Goal: Task Accomplishment & Management: Manage account settings

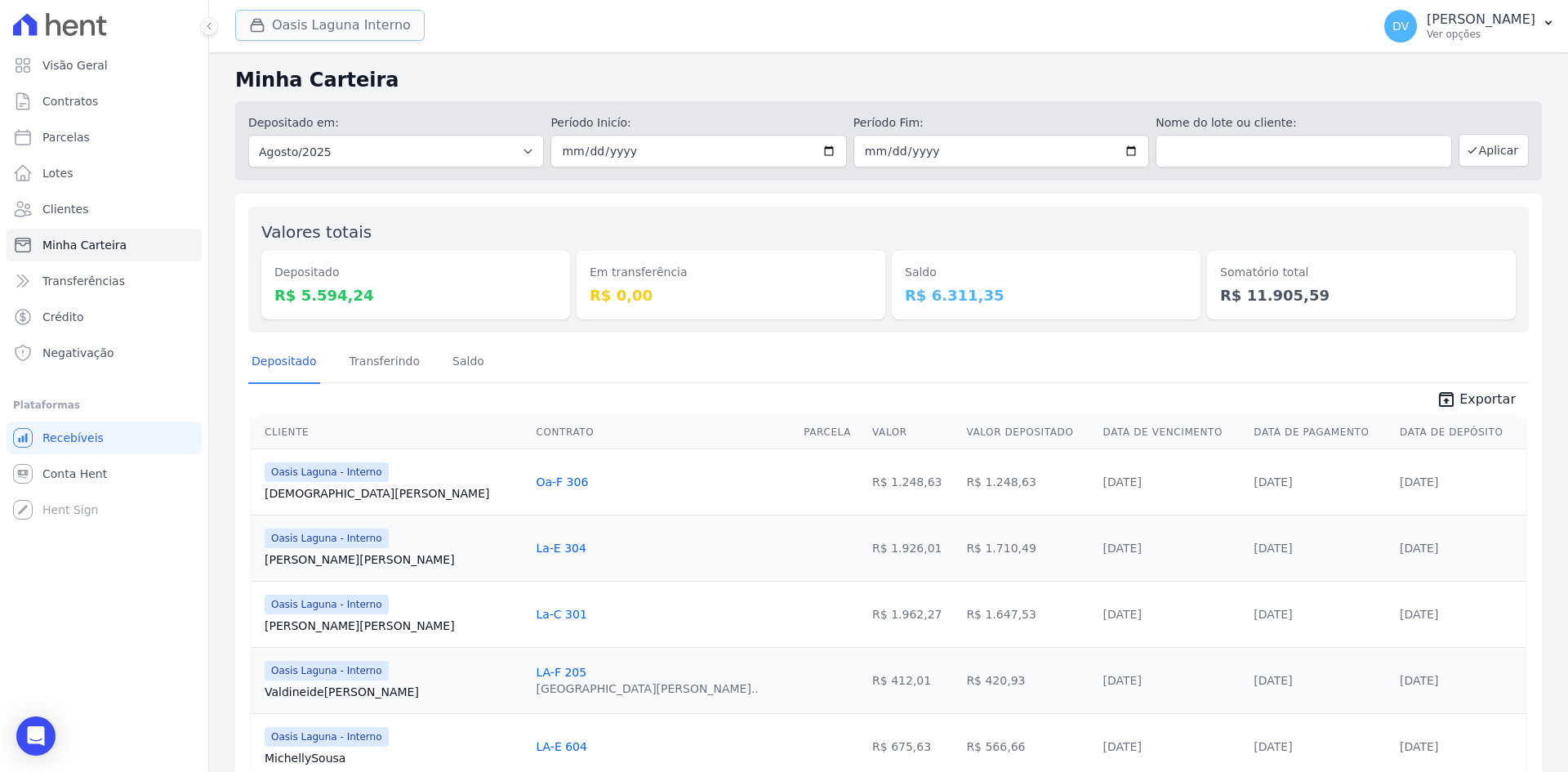
click at [324, 19] on button "Oasis Laguna Interno" at bounding box center [329, 25] width 190 height 31
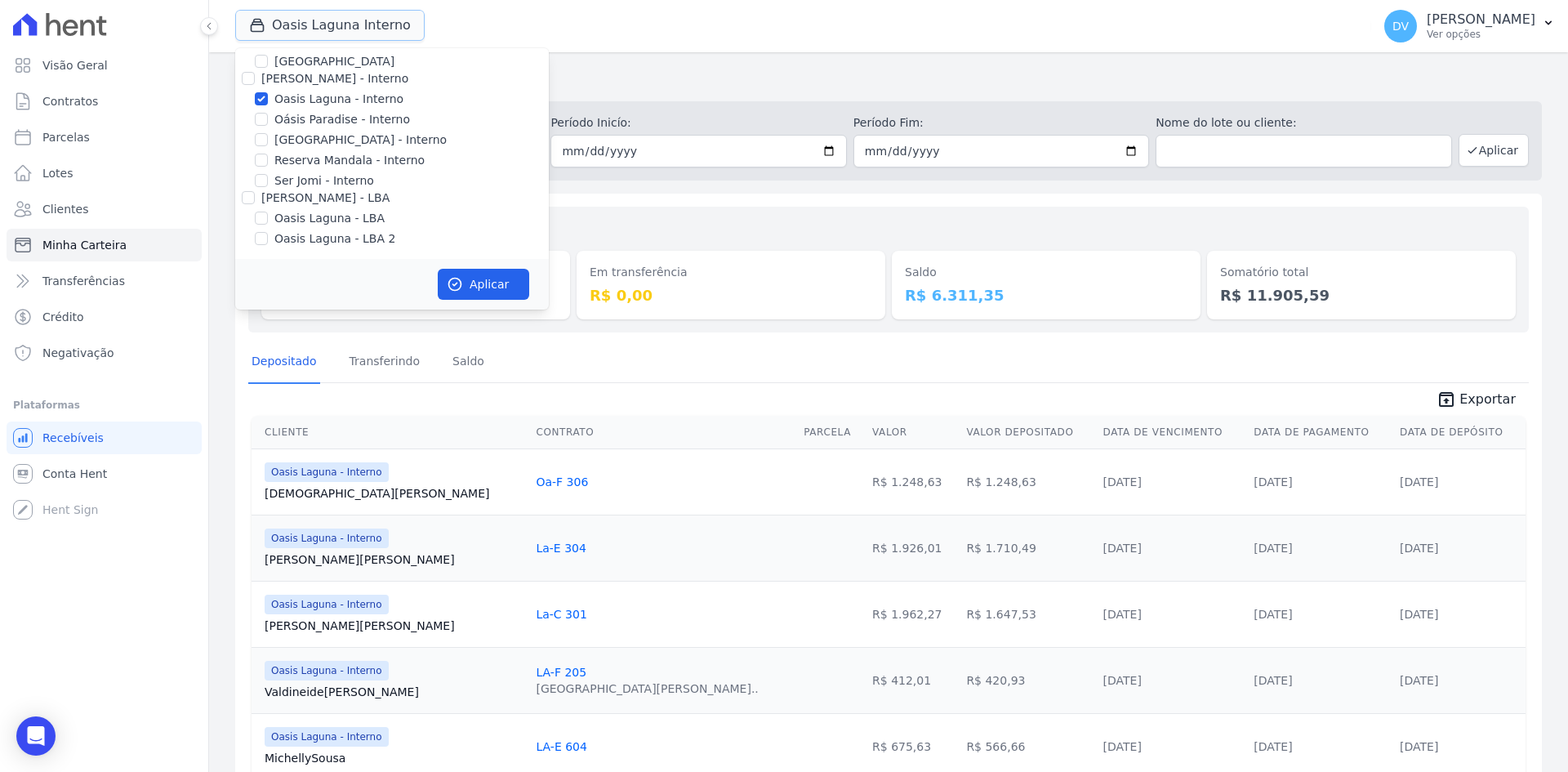
scroll to position [129, 0]
click at [262, 95] on input "Oasis Laguna - Interno" at bounding box center [262, 97] width 13 height 13
checkbox input "false"
click at [256, 154] on input "Reserva Mandala - Interno" at bounding box center [262, 159] width 13 height 13
checkbox input "true"
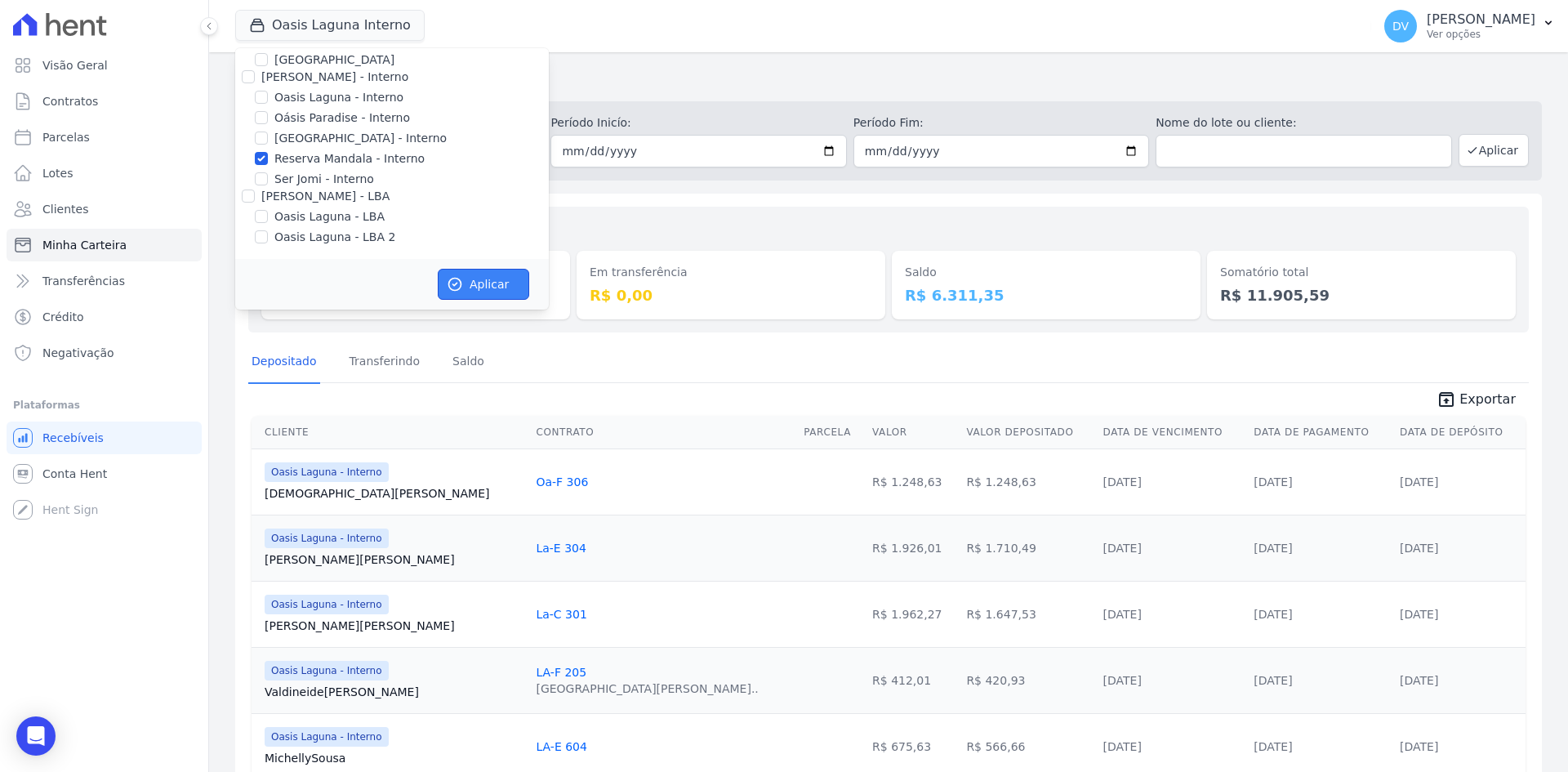
click at [487, 293] on button "Aplicar" at bounding box center [483, 284] width 91 height 31
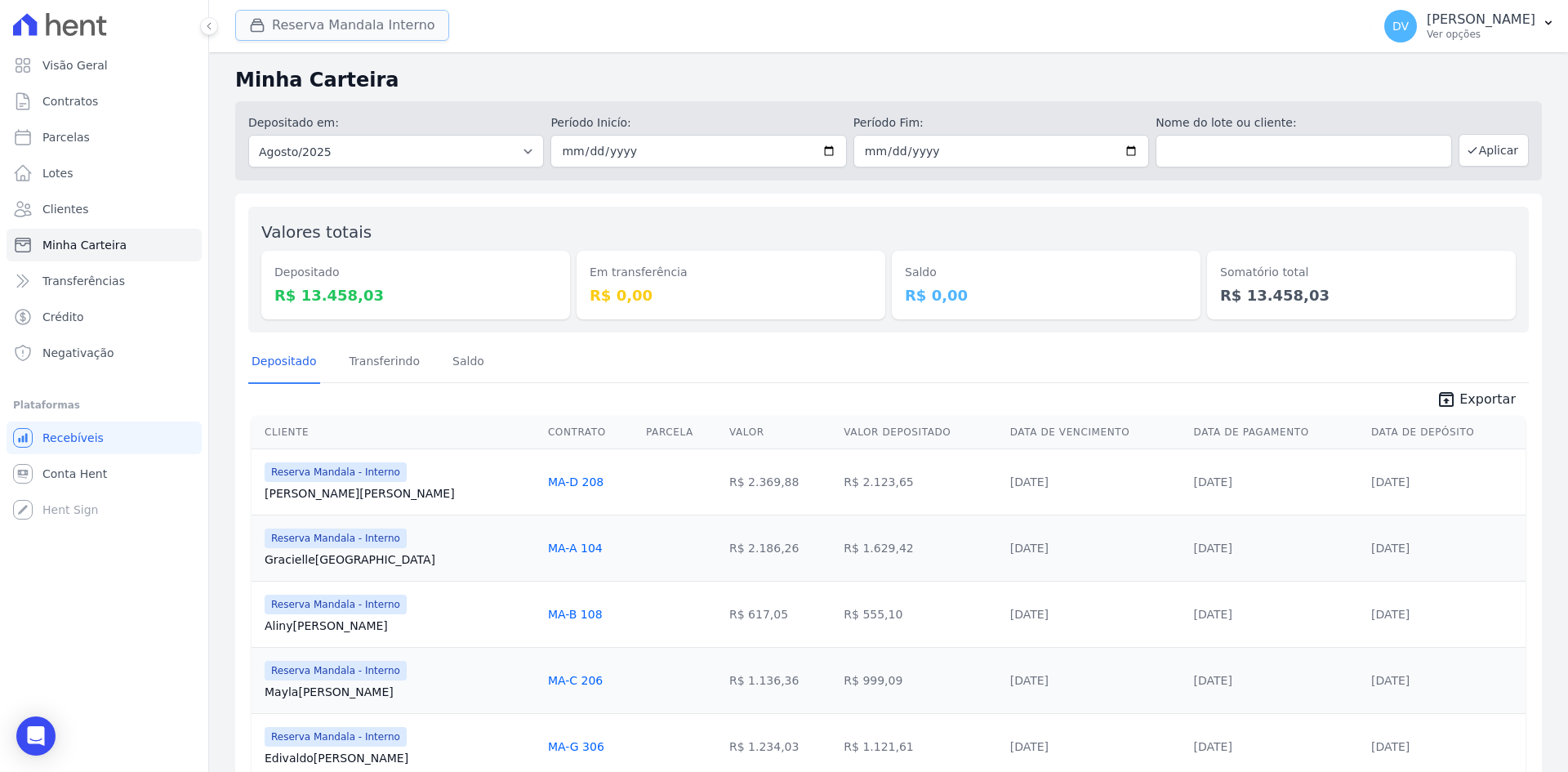
click at [304, 26] on button "Reserva Mandala Interno" at bounding box center [342, 25] width 214 height 31
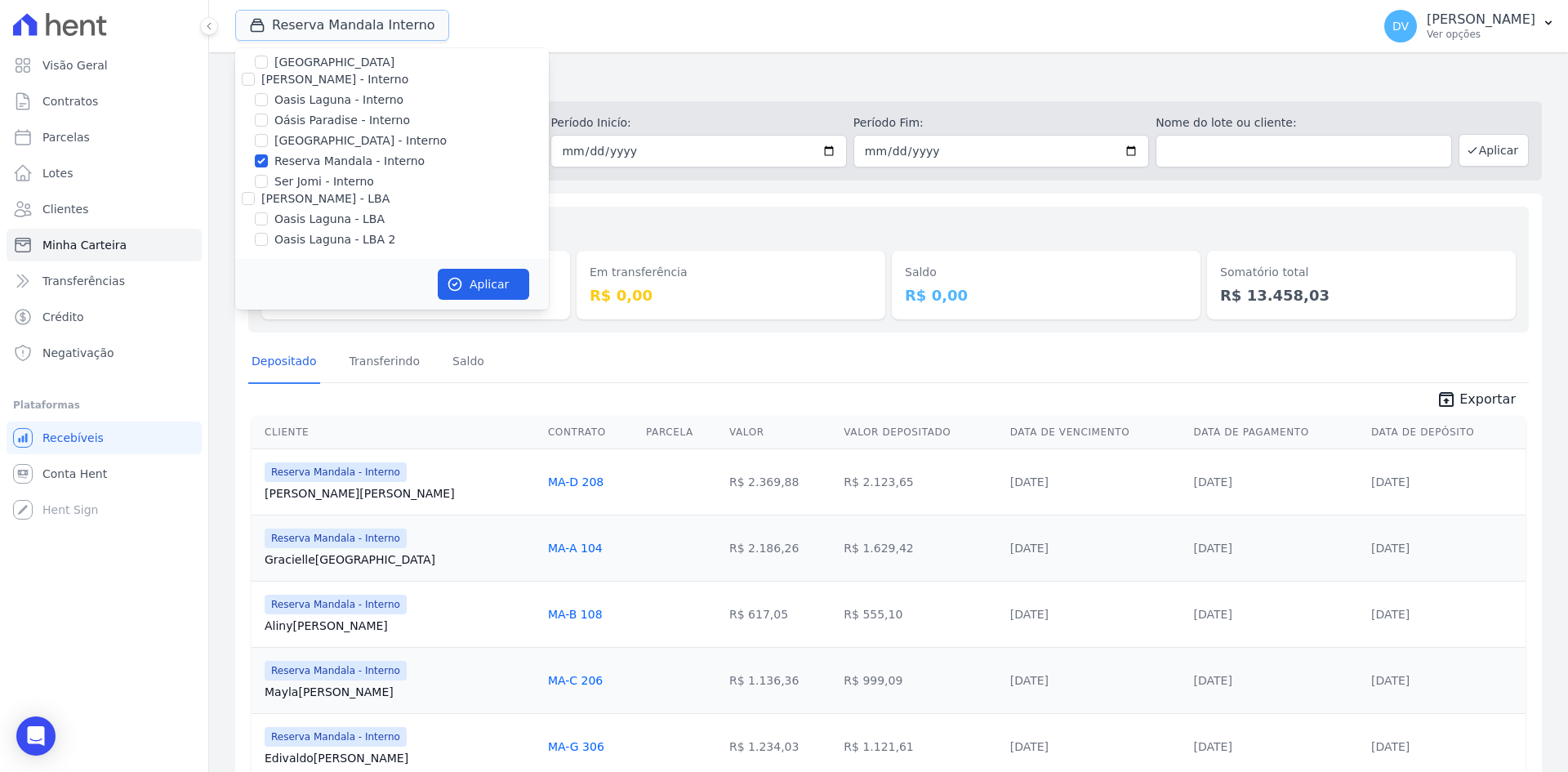
scroll to position [129, 0]
click at [261, 157] on input "Reserva Mandala - Interno" at bounding box center [262, 159] width 13 height 13
checkbox input "false"
click at [261, 139] on input "[GEOGRAPHIC_DATA] - Interno" at bounding box center [262, 139] width 13 height 13
checkbox input "true"
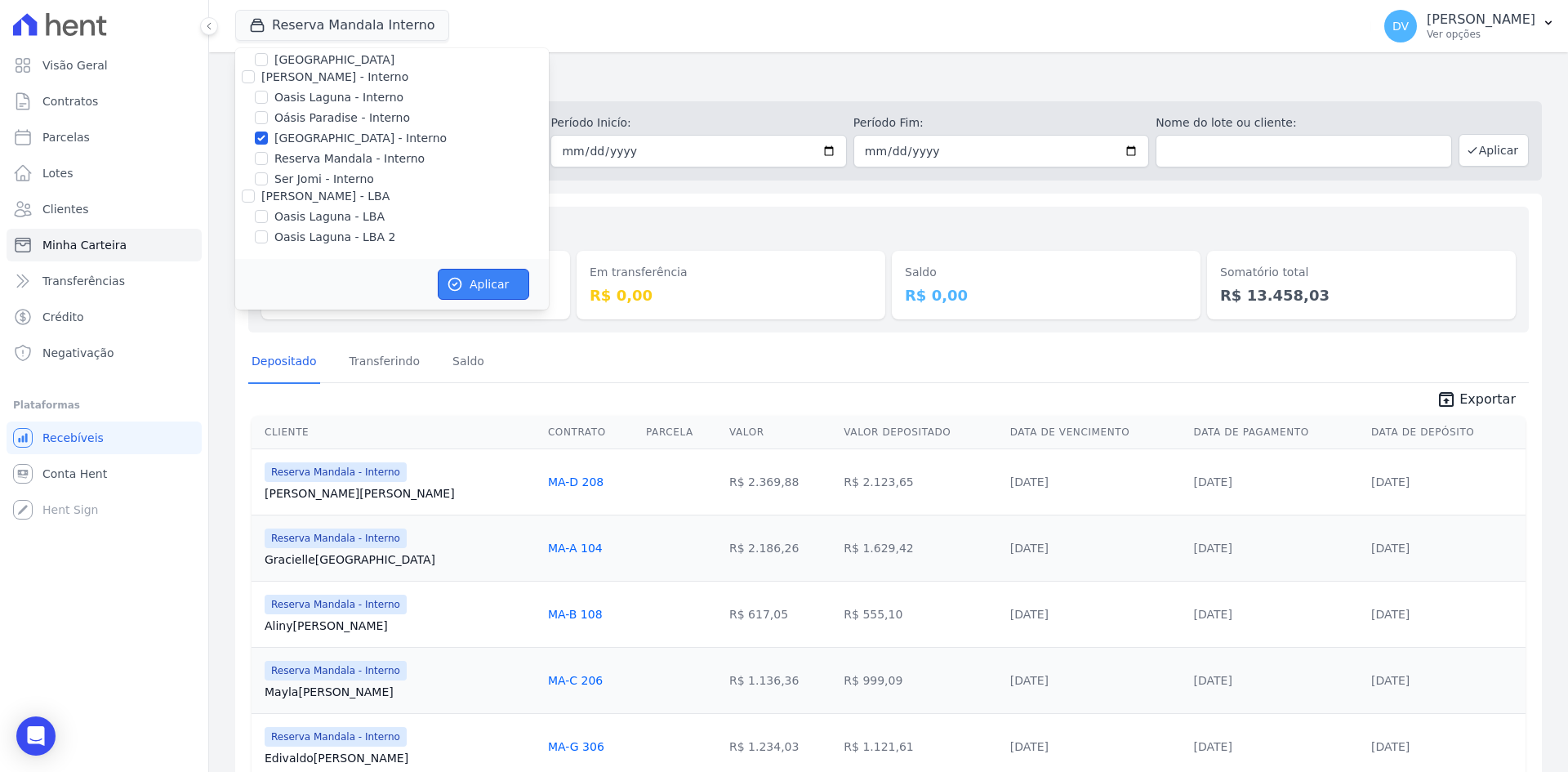
click at [476, 281] on button "Aplicar" at bounding box center [483, 284] width 91 height 31
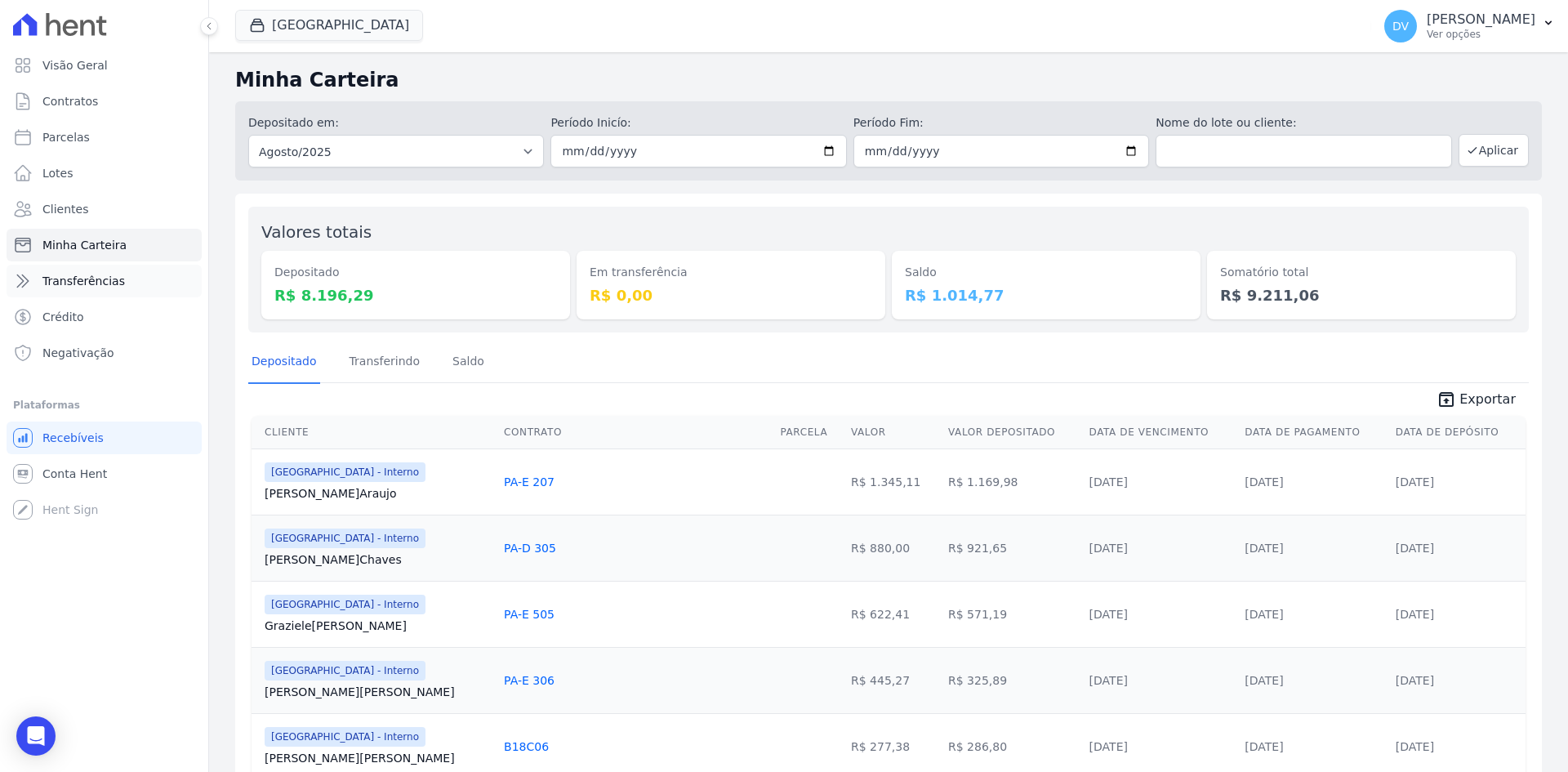
click at [87, 291] on link "Transferências" at bounding box center [104, 281] width 195 height 33
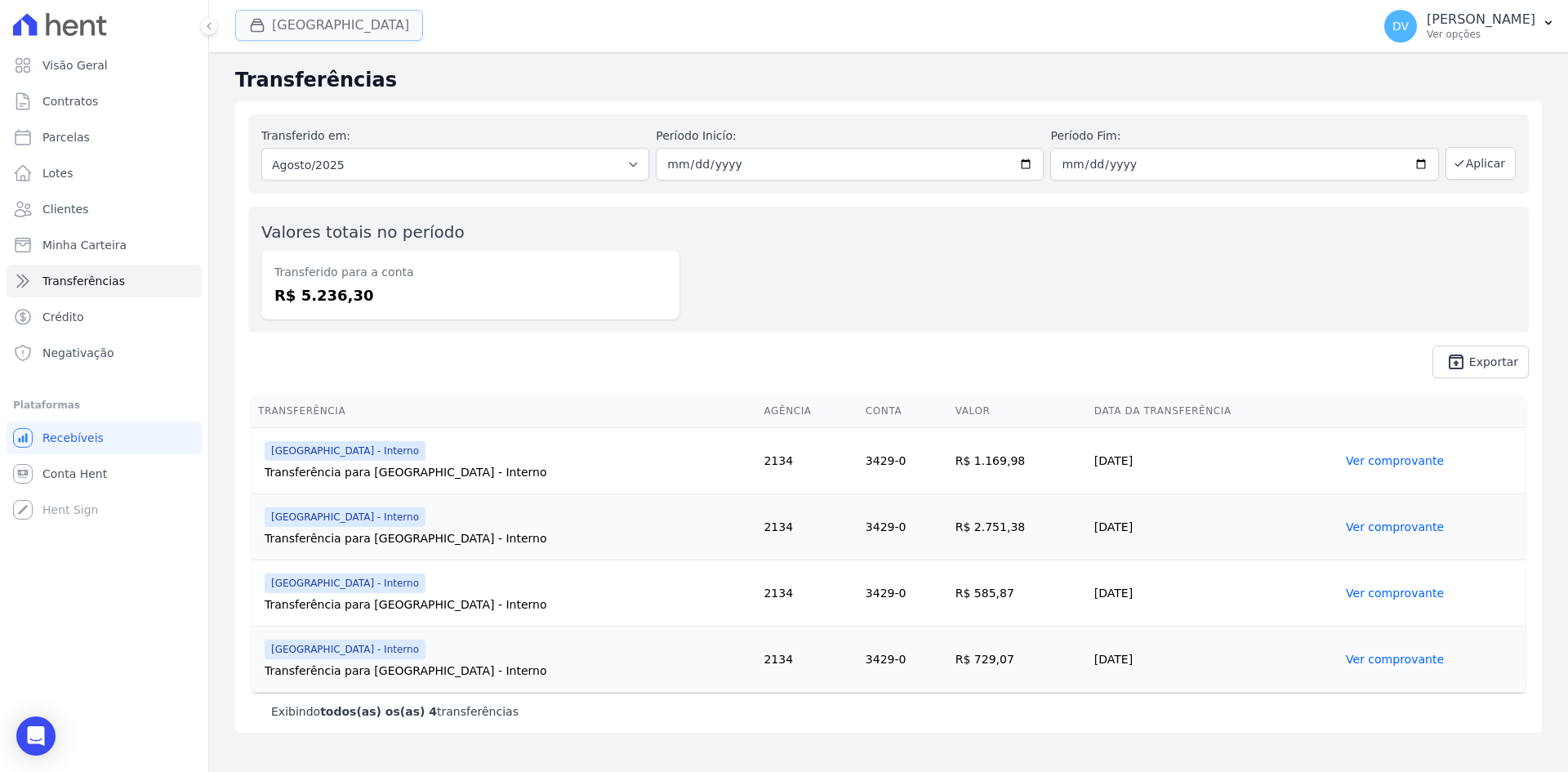
click at [298, 13] on button "[GEOGRAPHIC_DATA]" at bounding box center [328, 25] width 188 height 31
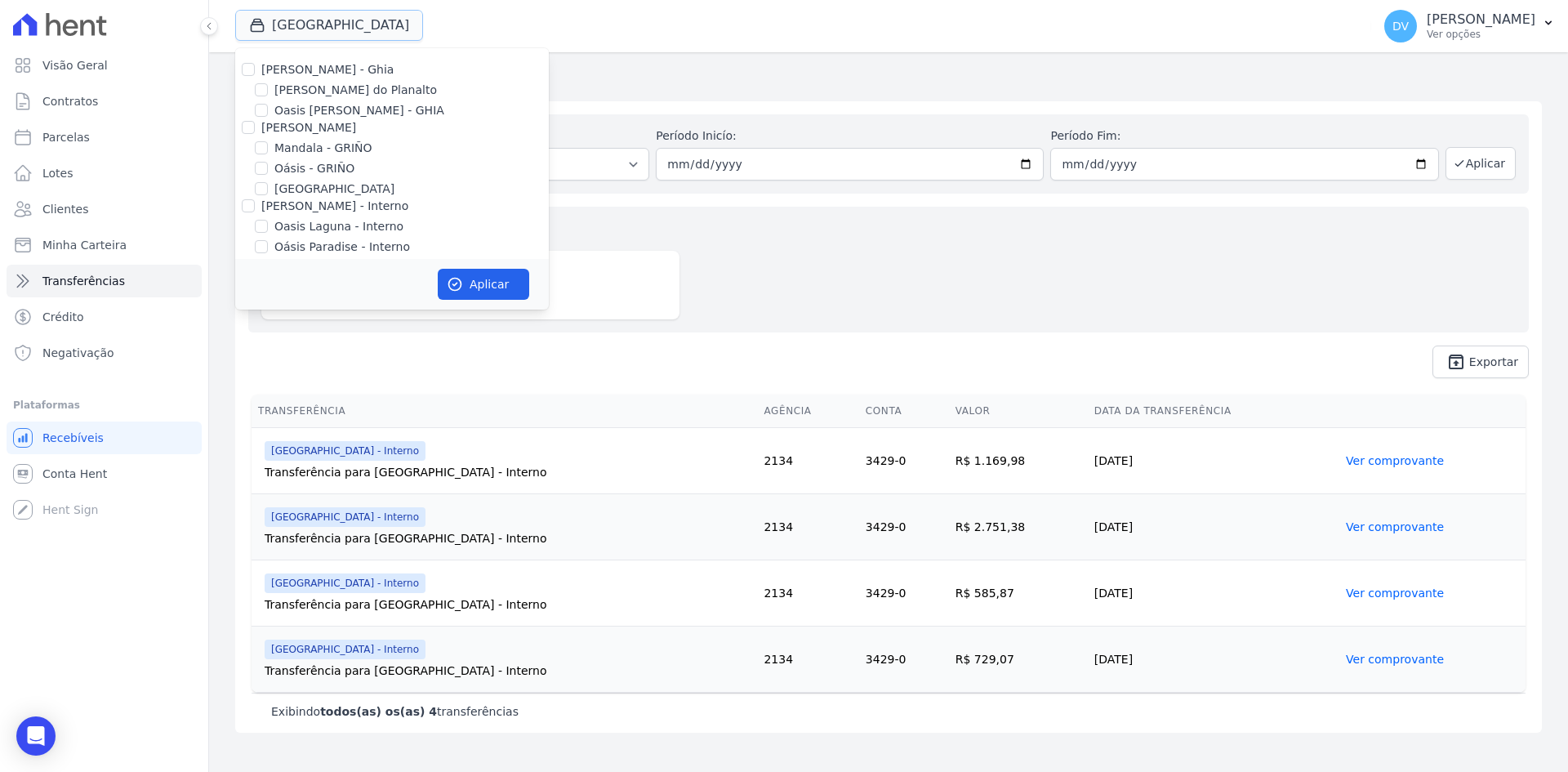
scroll to position [129, 0]
click at [263, 137] on input "[GEOGRAPHIC_DATA] - Interno" at bounding box center [262, 139] width 13 height 13
checkbox input "false"
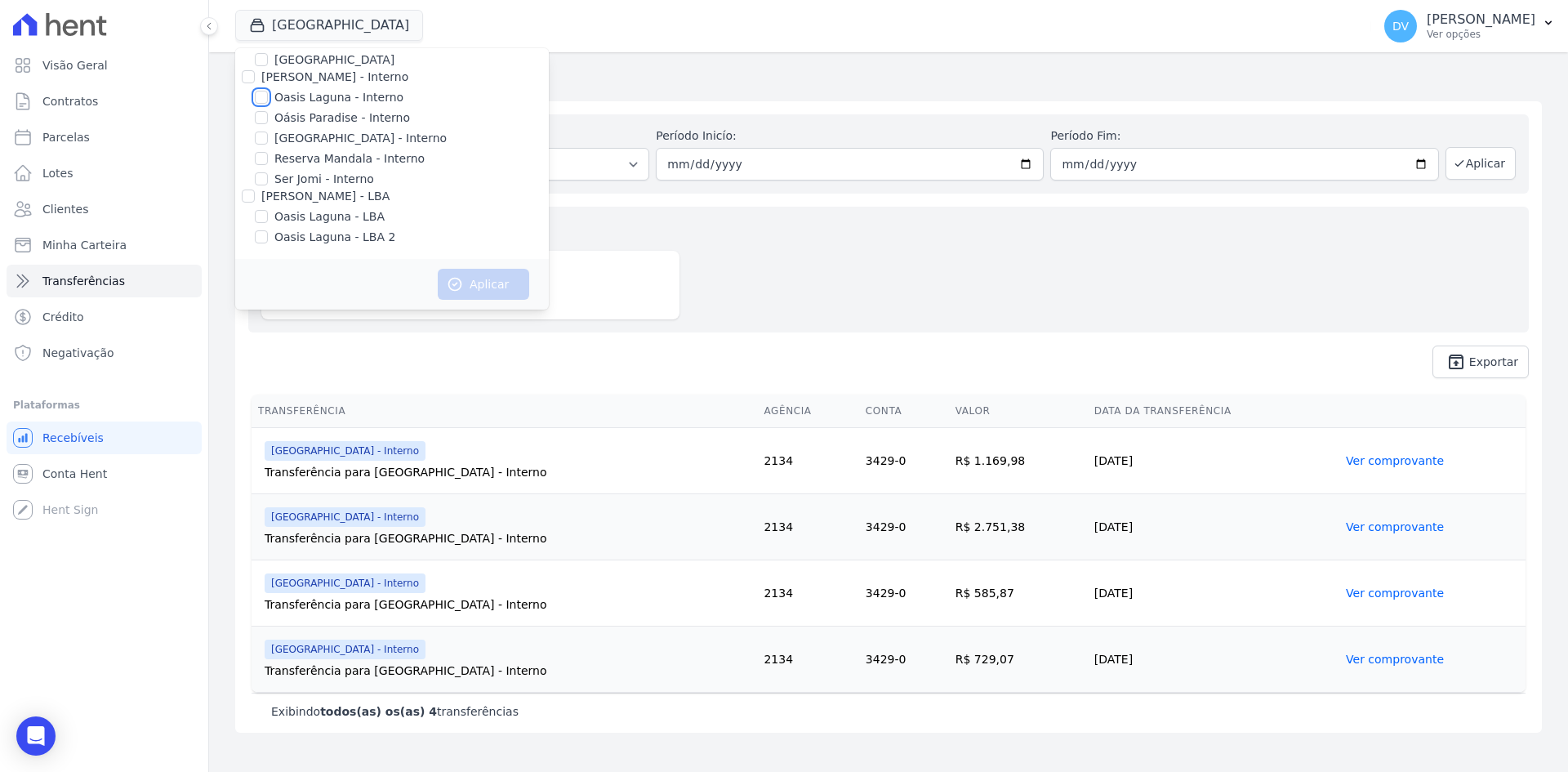
drag, startPoint x: 258, startPoint y: 95, endPoint x: 347, endPoint y: 182, distance: 124.5
click at [258, 96] on input "Oasis Laguna - Interno" at bounding box center [262, 97] width 13 height 13
checkbox input "true"
click at [487, 277] on button "Aplicar" at bounding box center [483, 284] width 91 height 31
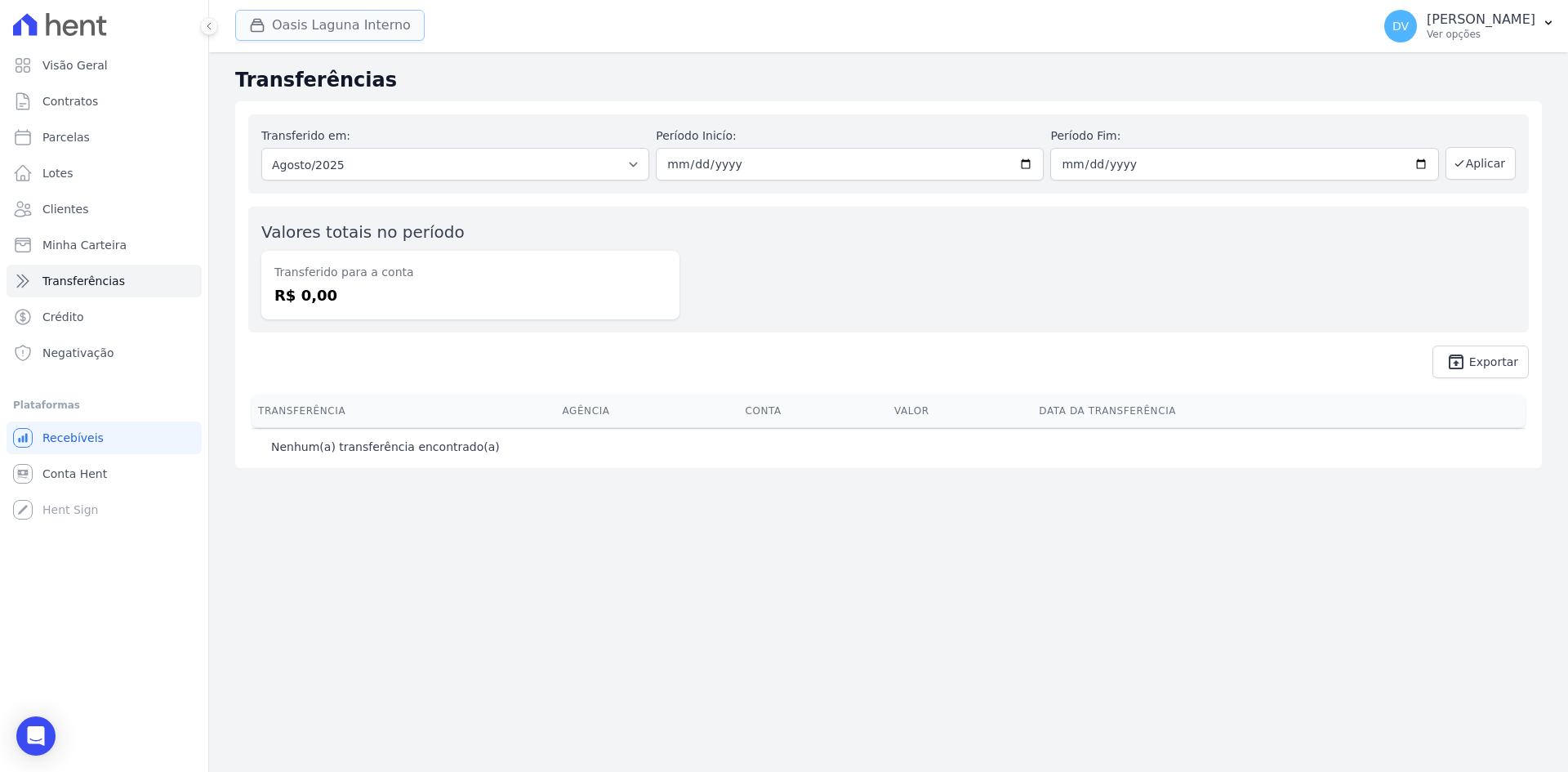
click at [283, 27] on button "Oasis Laguna Interno" at bounding box center [329, 25] width 190 height 31
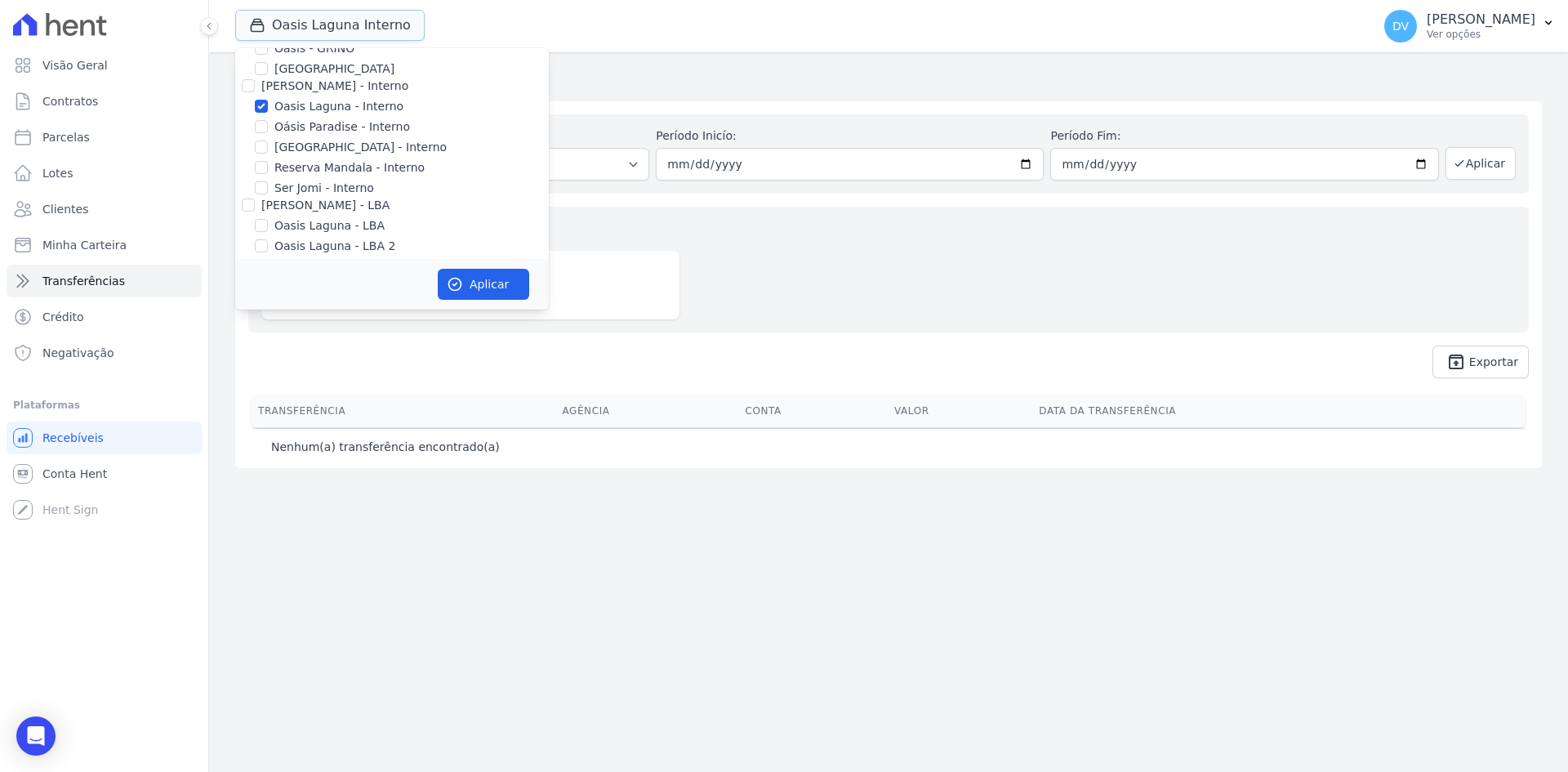
scroll to position [129, 0]
click at [260, 92] on input "Oasis Laguna - Interno" at bounding box center [262, 97] width 13 height 13
click at [261, 94] on input "Oasis Laguna - Interno" at bounding box center [262, 97] width 13 height 13
checkbox input "true"
click at [481, 276] on button "Aplicar" at bounding box center [483, 284] width 91 height 31
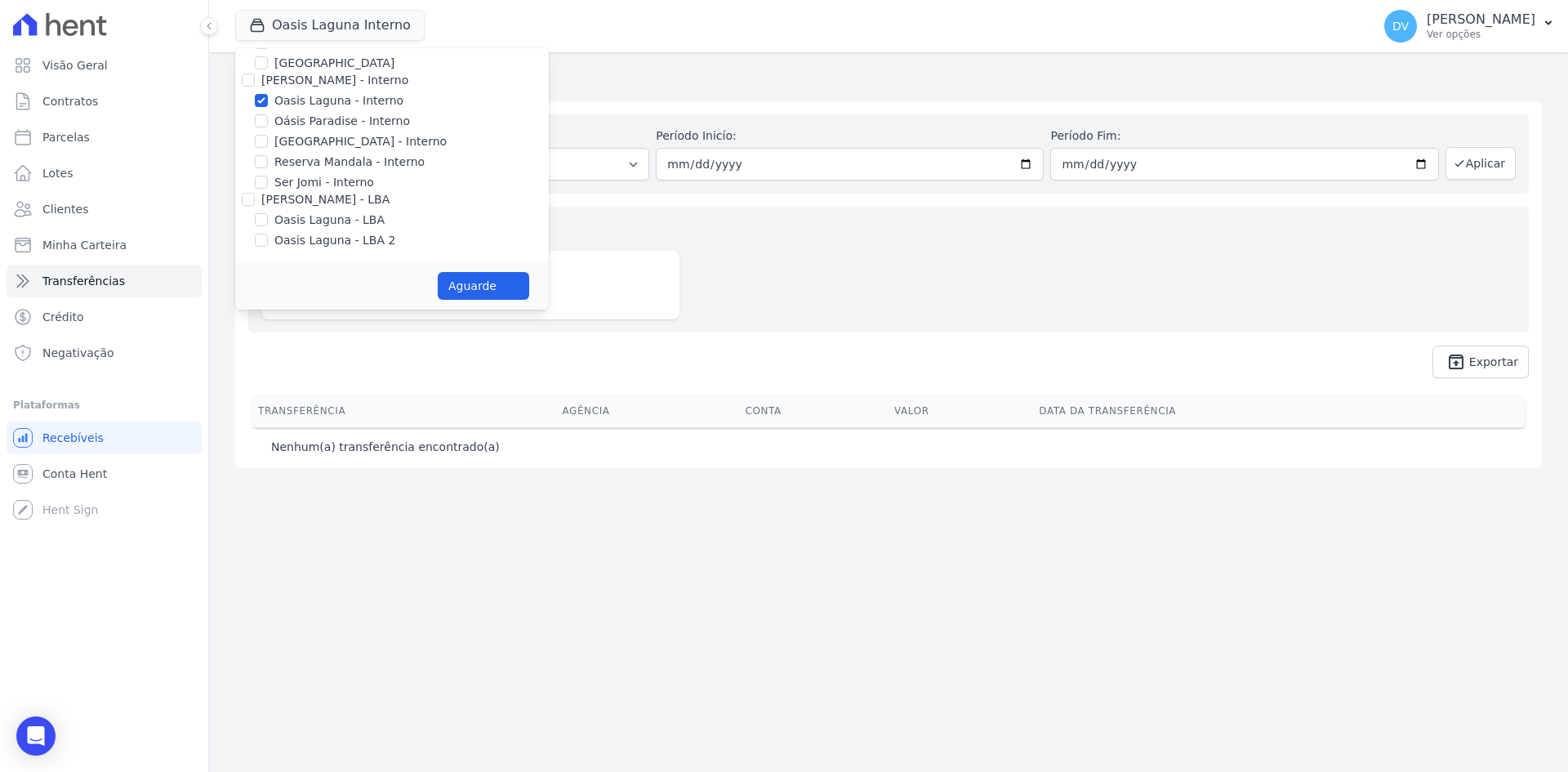
scroll to position [126, 0]
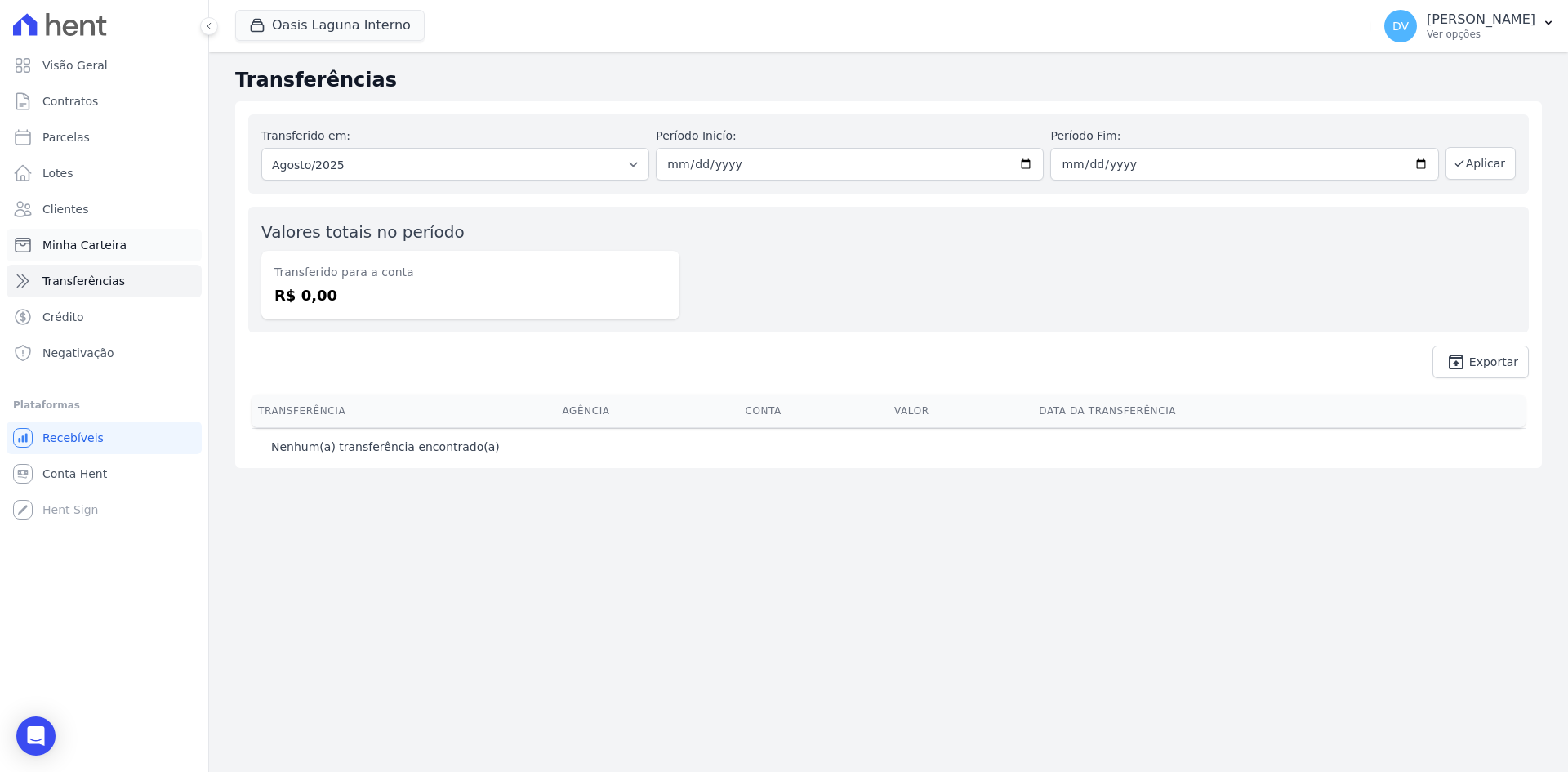
click at [99, 243] on span "Minha Carteira" at bounding box center [84, 244] width 84 height 16
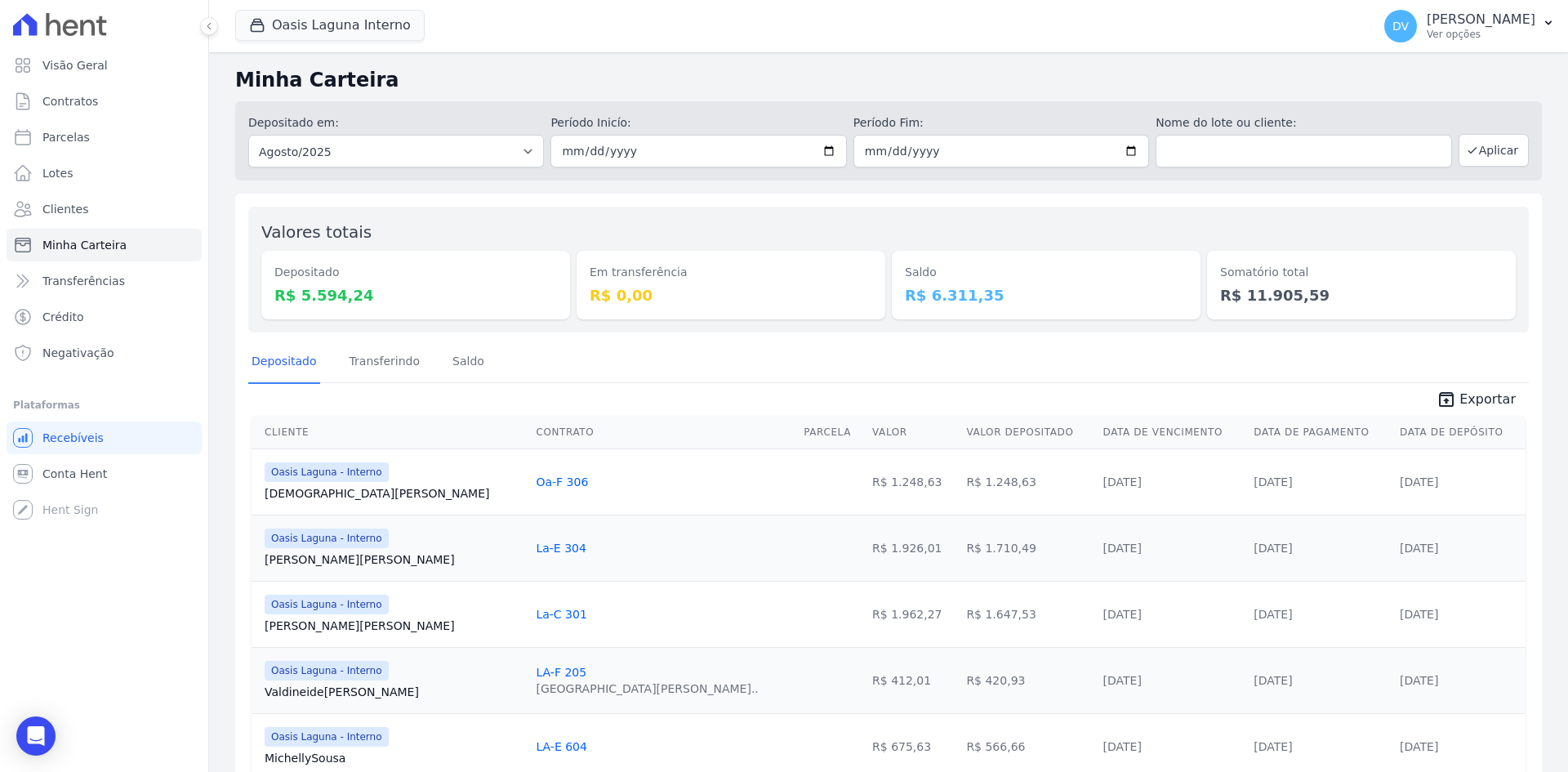
scroll to position [74, 0]
